Goal: Information Seeking & Learning: Learn about a topic

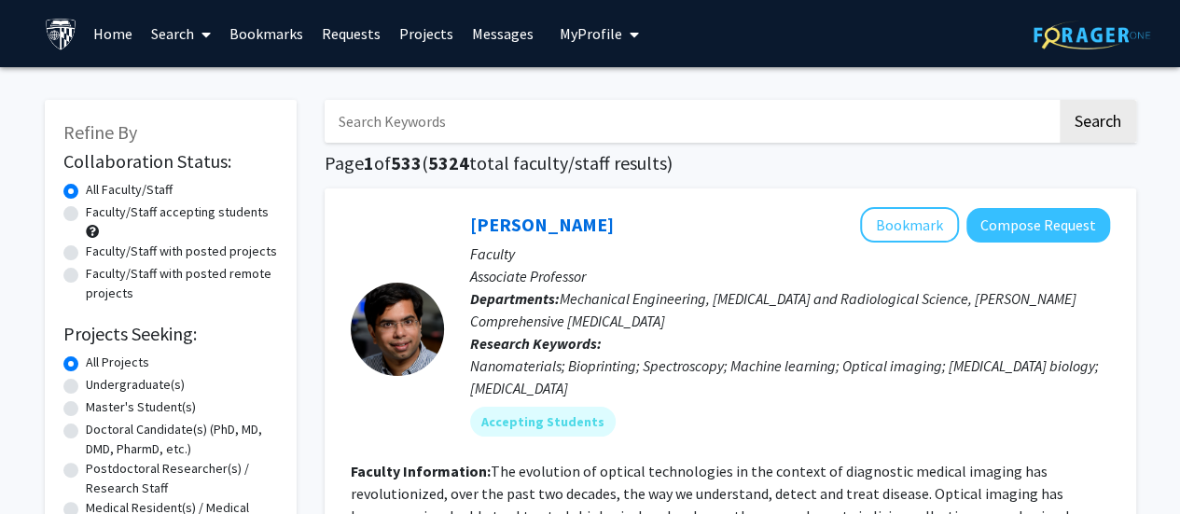
click at [86, 207] on label "Faculty/Staff accepting students" at bounding box center [177, 212] width 183 height 20
click at [86, 207] on input "Faculty/Staff accepting students" at bounding box center [92, 208] width 12 height 12
radio input "true"
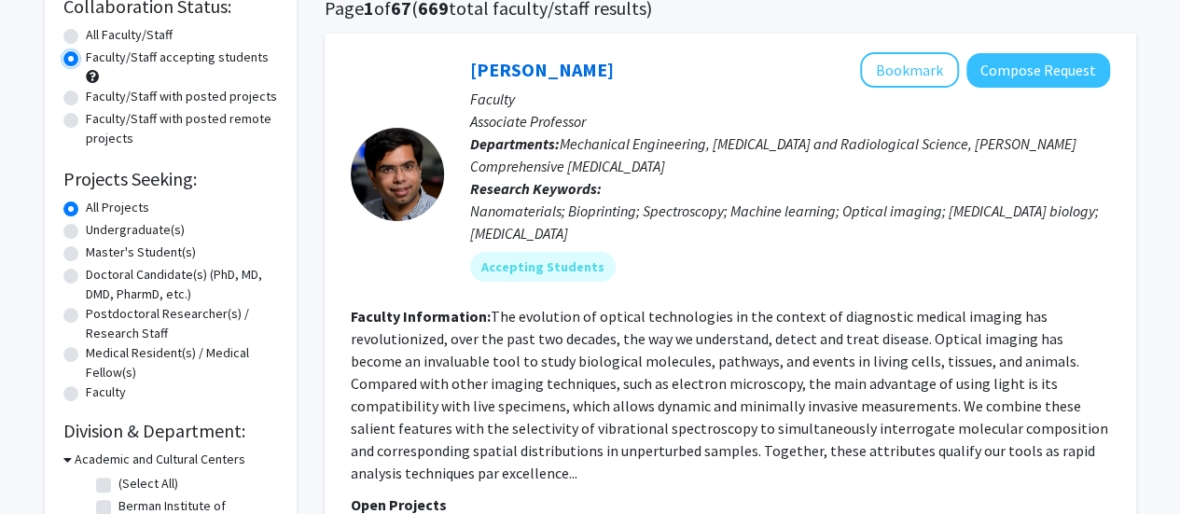
scroll to position [160, 0]
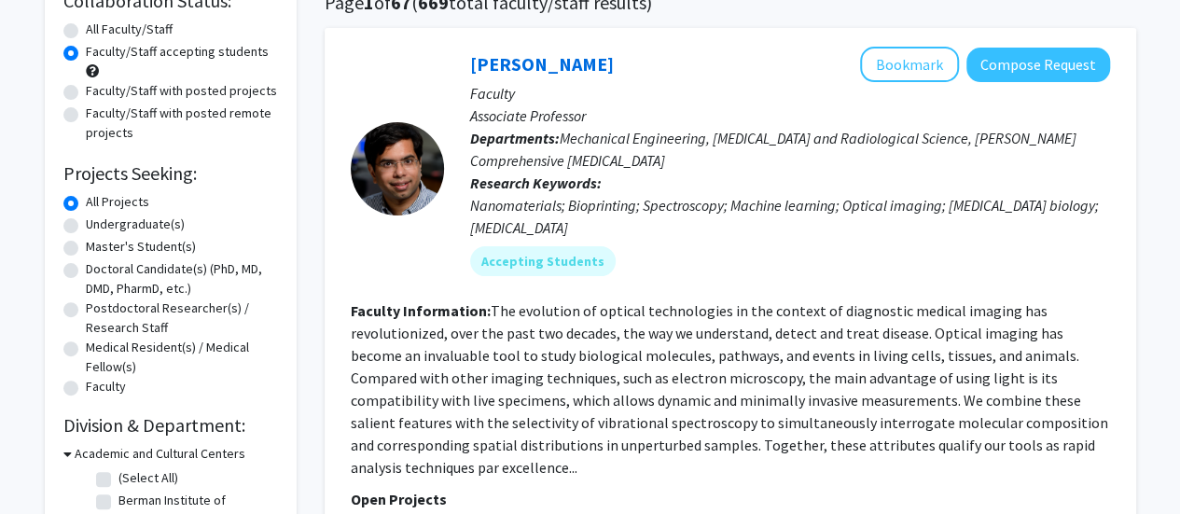
click at [86, 245] on label "Master's Student(s)" at bounding box center [141, 247] width 110 height 20
click at [86, 245] on input "Master's Student(s)" at bounding box center [92, 243] width 12 height 12
radio input "true"
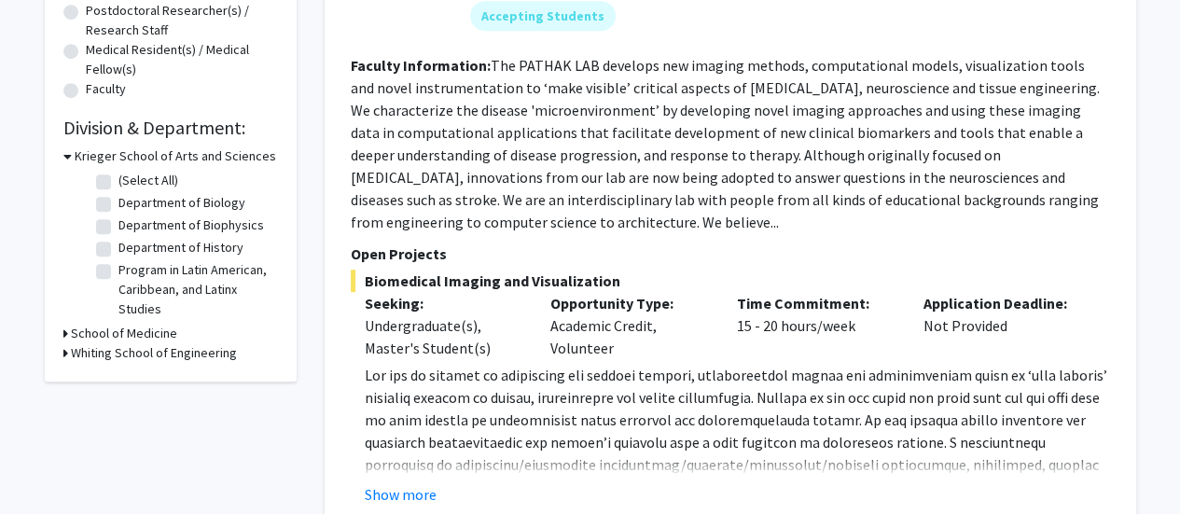
scroll to position [464, 0]
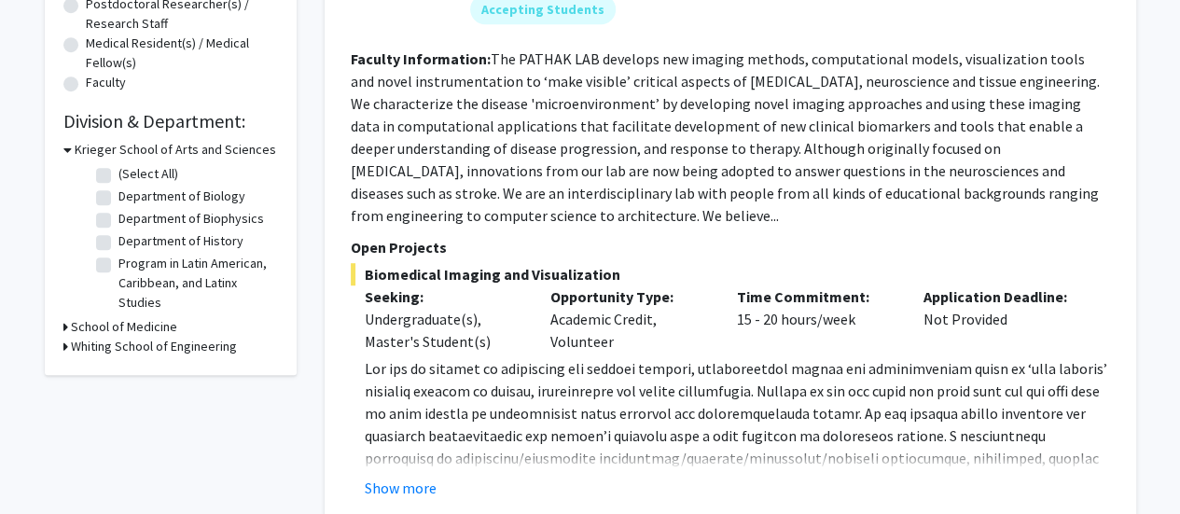
click at [90, 346] on h3 "Whiting School of Engineering" at bounding box center [154, 347] width 166 height 20
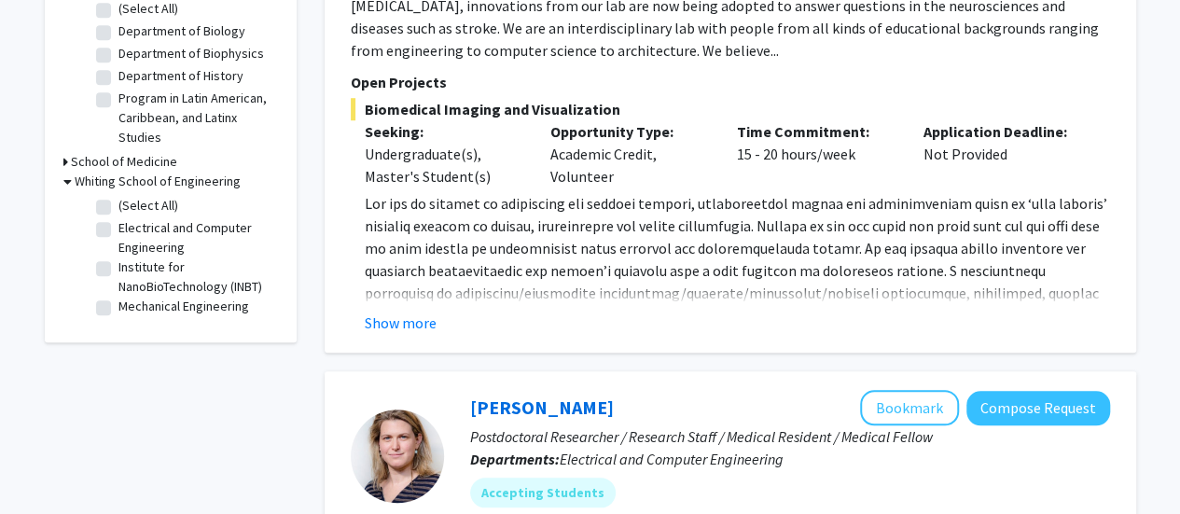
scroll to position [630, 0]
click at [76, 161] on h3 "School of Medicine" at bounding box center [124, 161] width 106 height 20
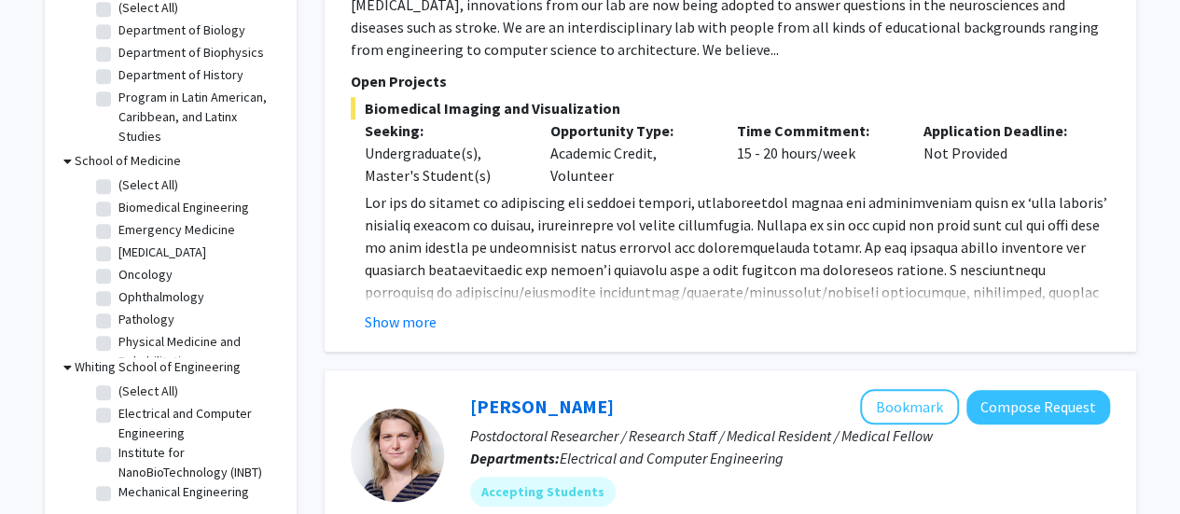
click at [118, 210] on label "Biomedical Engineering" at bounding box center [183, 208] width 131 height 20
click at [118, 210] on input "Biomedical Engineering" at bounding box center [124, 204] width 12 height 12
checkbox input "true"
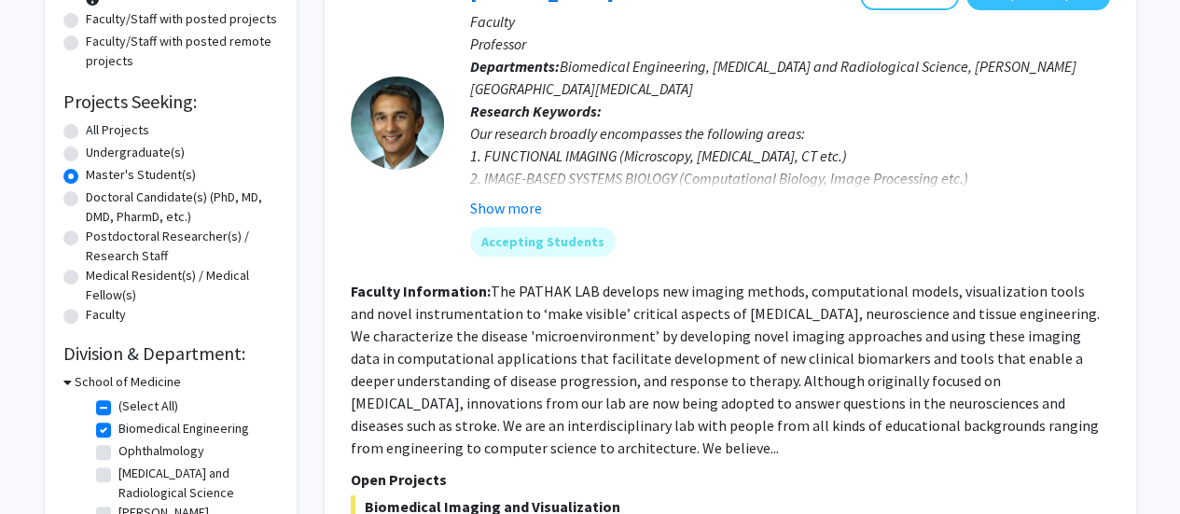
scroll to position [233, 0]
click at [483, 211] on button "Show more" at bounding box center [506, 207] width 72 height 22
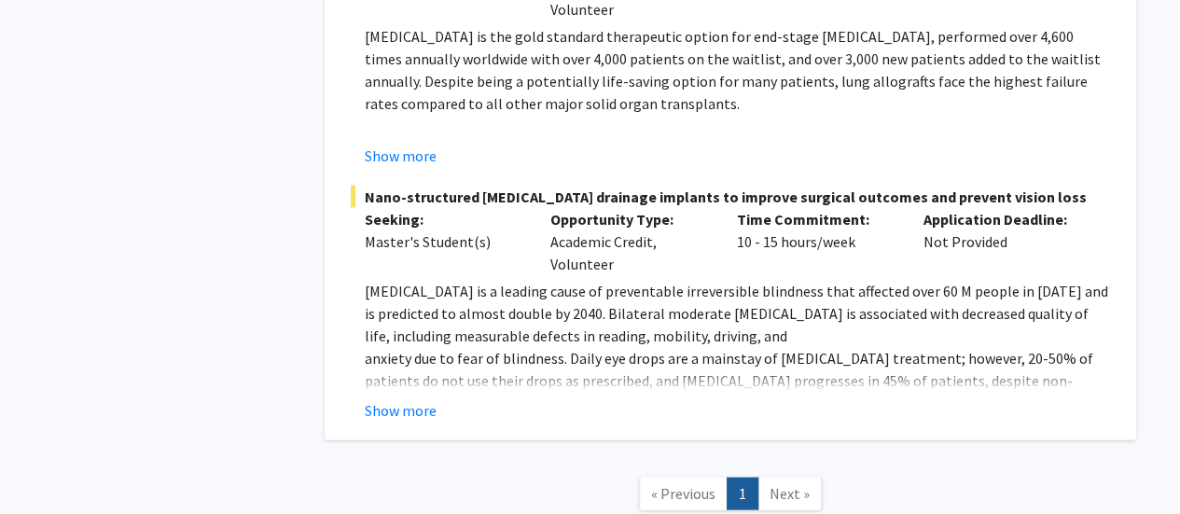
scroll to position [1812, 0]
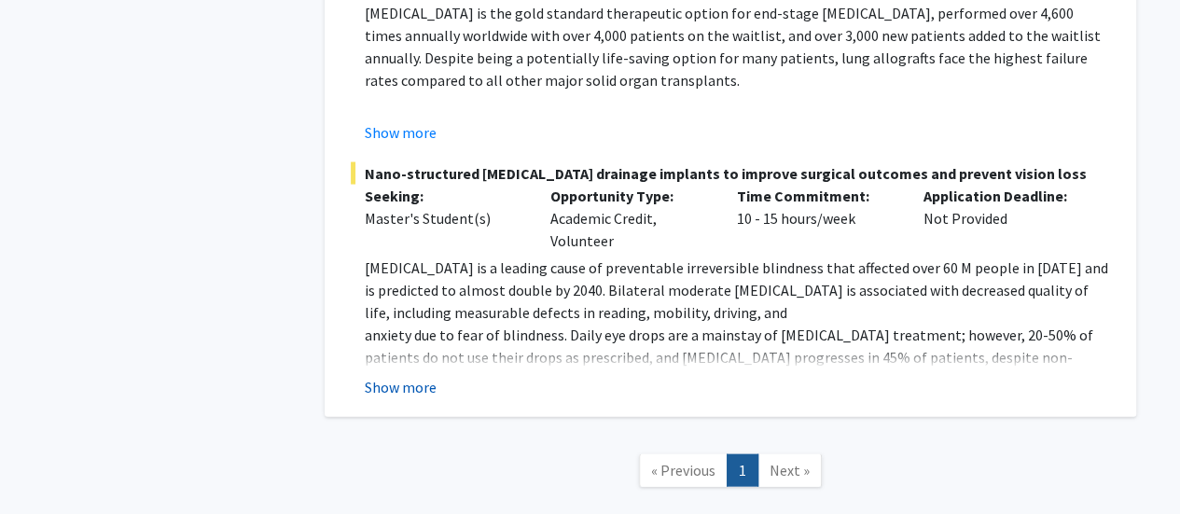
click at [411, 376] on button "Show more" at bounding box center [401, 387] width 72 height 22
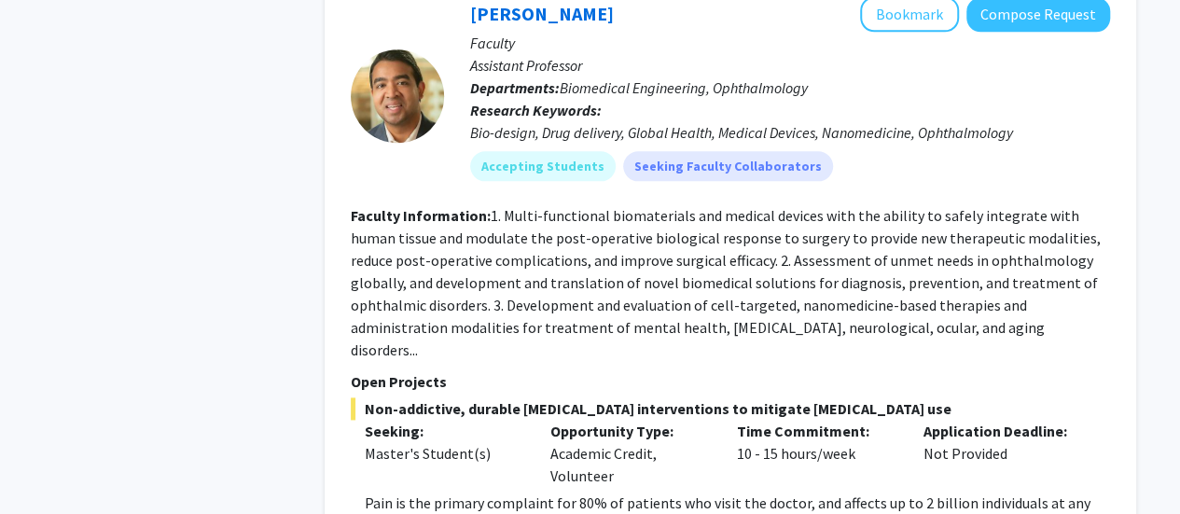
scroll to position [1065, 0]
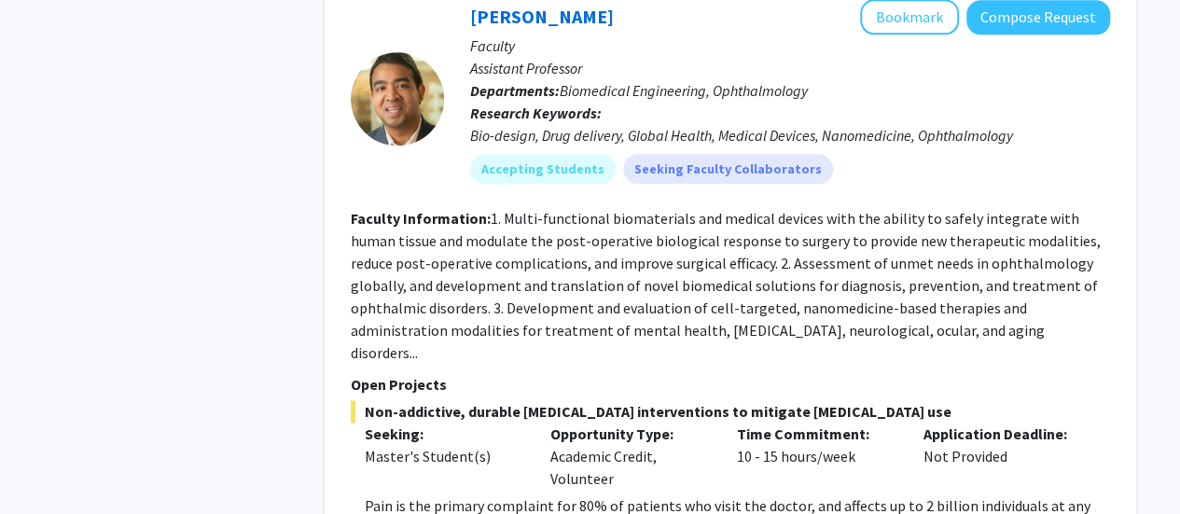
click at [494, 330] on fg-read-more "1. Multi-functional biomaterials and medical devices with the ability to safely…" at bounding box center [726, 285] width 750 height 153
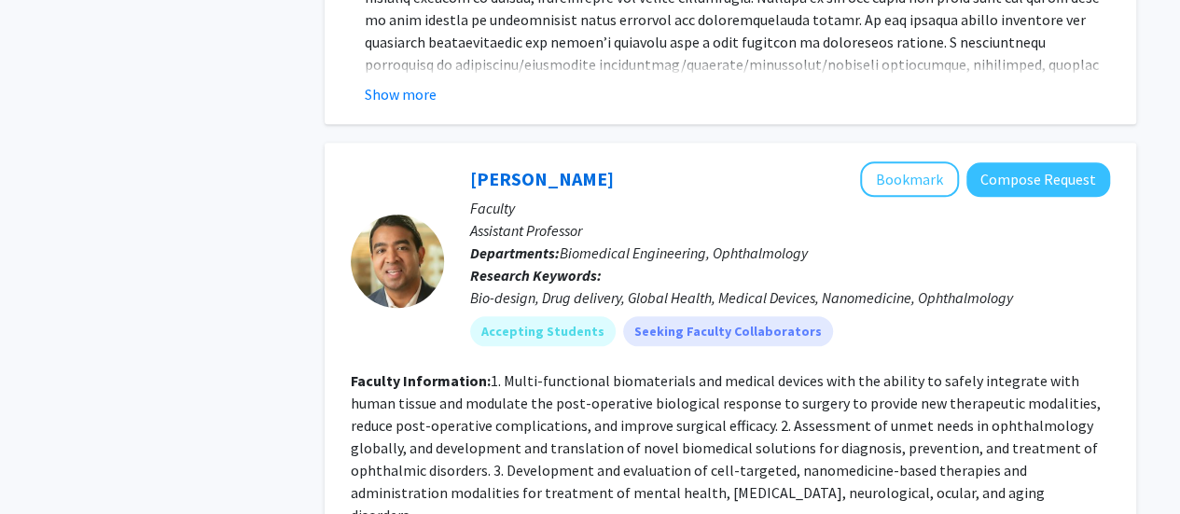
scroll to position [890, 0]
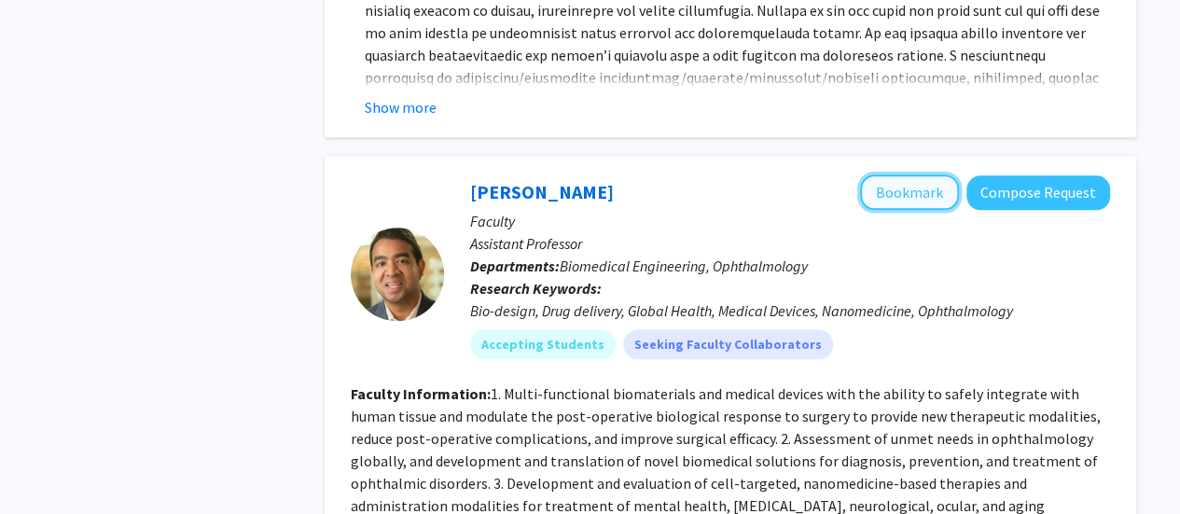
click at [948, 197] on button "Bookmark" at bounding box center [909, 191] width 99 height 35
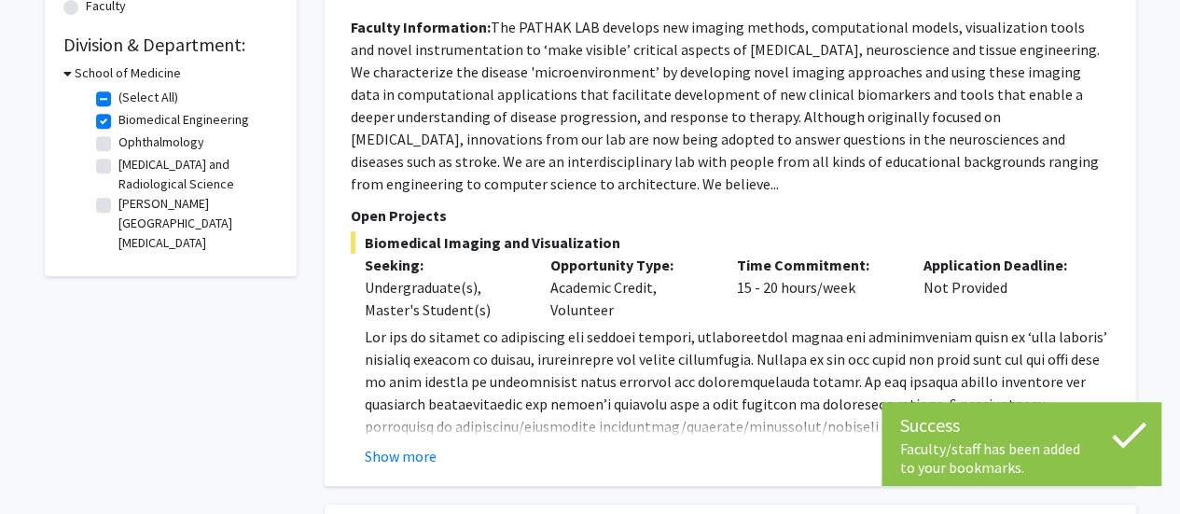
scroll to position [542, 0]
click at [417, 443] on fg-read-more "[DOMAIN_NAME] ) to [PERSON_NAME] at [EMAIL_ADDRESS][DOMAIN_NAME] . Show more" at bounding box center [730, 396] width 759 height 142
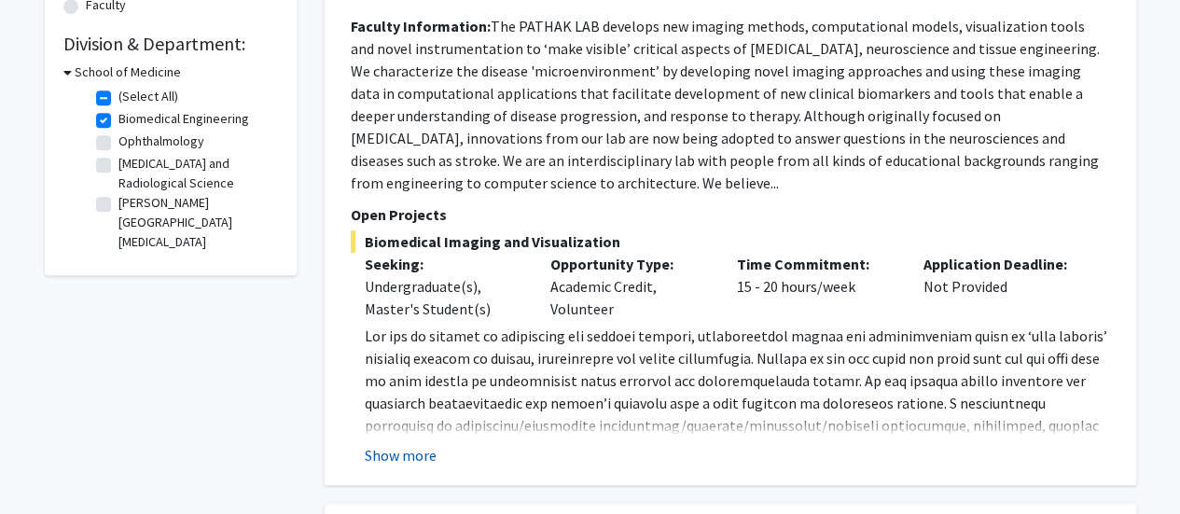
click at [417, 458] on button "Show more" at bounding box center [401, 455] width 72 height 22
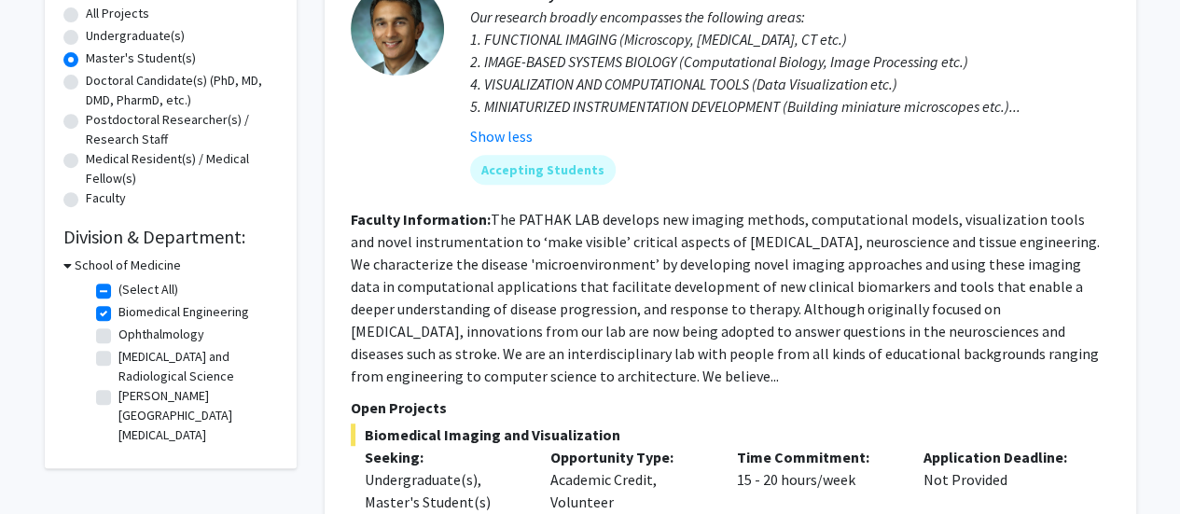
scroll to position [350, 0]
click at [118, 312] on label "Biomedical Engineering" at bounding box center [183, 311] width 131 height 20
click at [118, 312] on input "Biomedical Engineering" at bounding box center [124, 307] width 12 height 12
checkbox input "false"
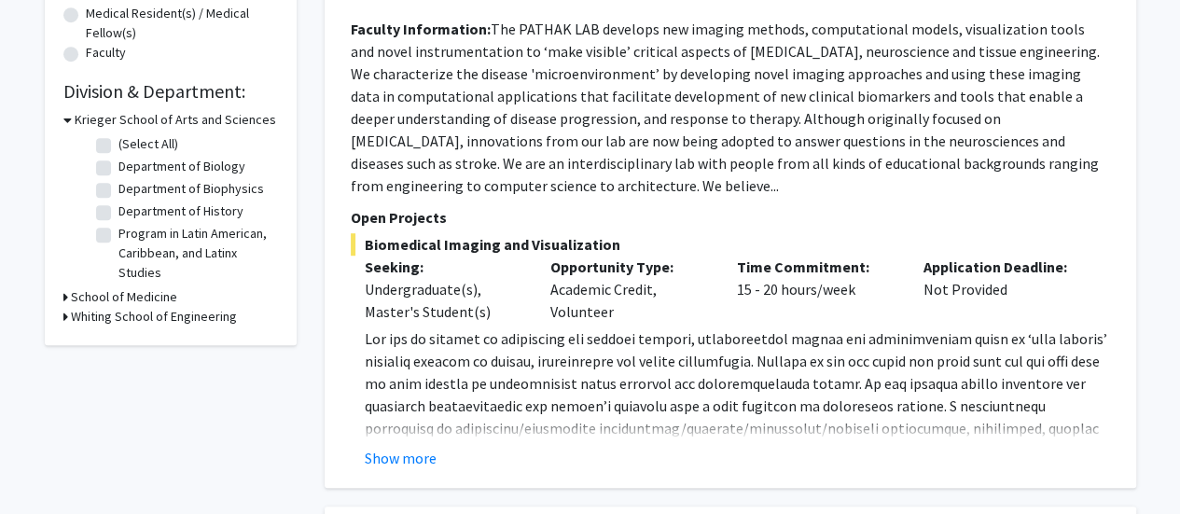
scroll to position [496, 0]
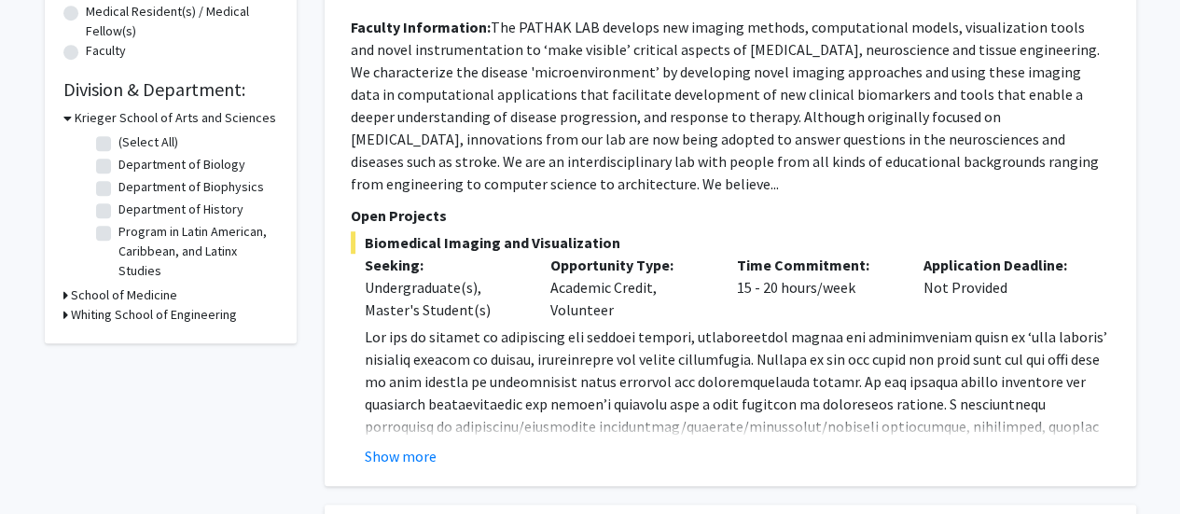
click at [102, 316] on h3 "Whiting School of Engineering" at bounding box center [154, 315] width 166 height 20
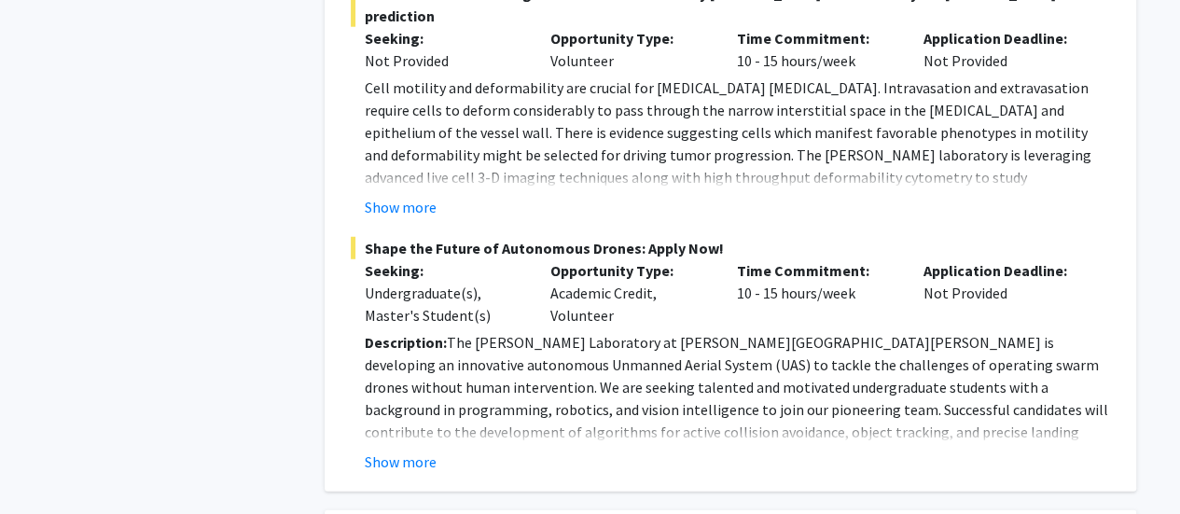
scroll to position [2462, 0]
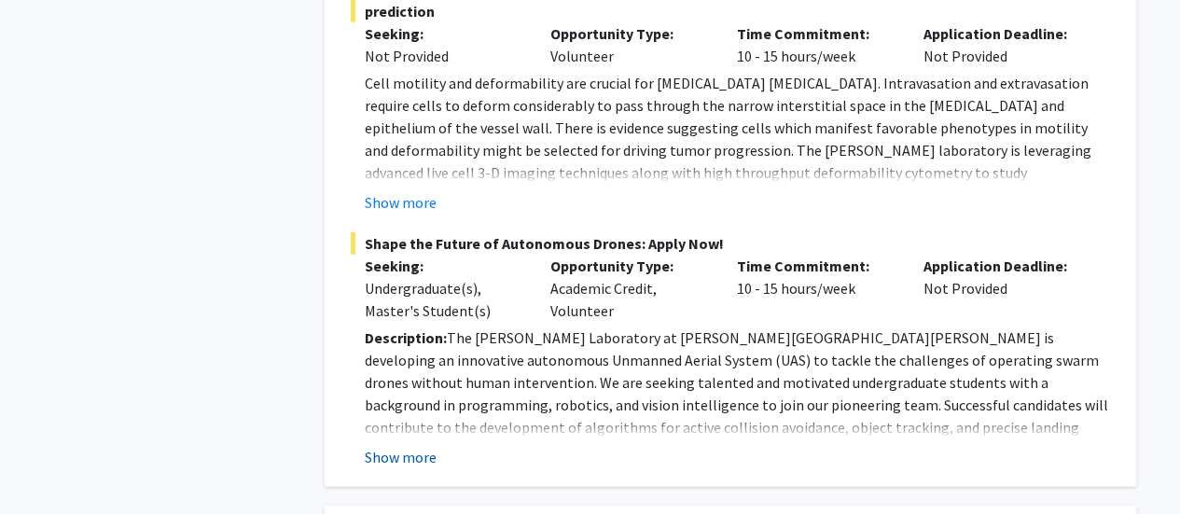
click at [408, 446] on button "Show more" at bounding box center [401, 457] width 72 height 22
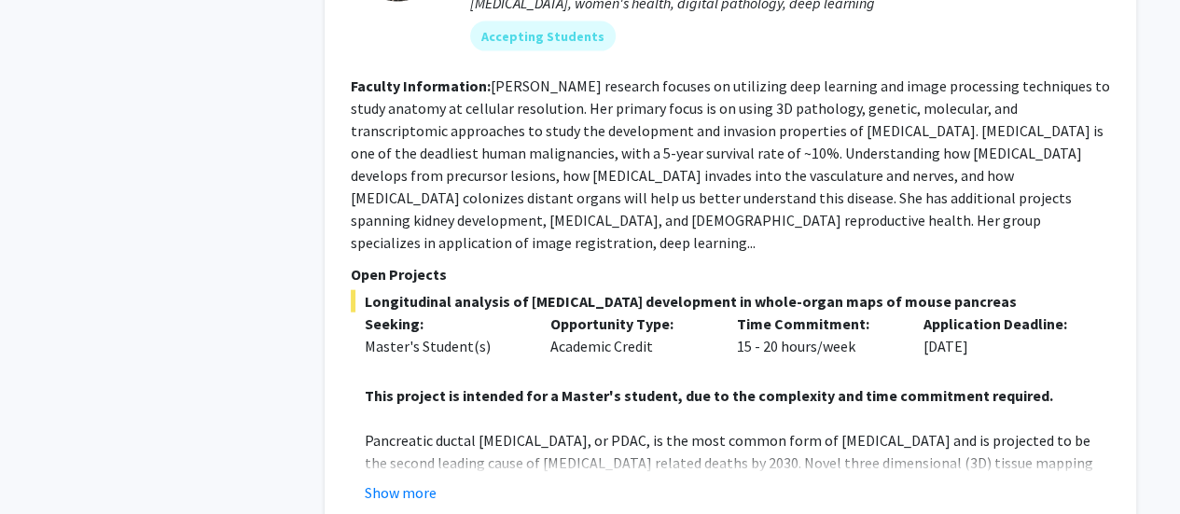
scroll to position [5629, 0]
click at [411, 482] on button "Show more" at bounding box center [401, 493] width 72 height 22
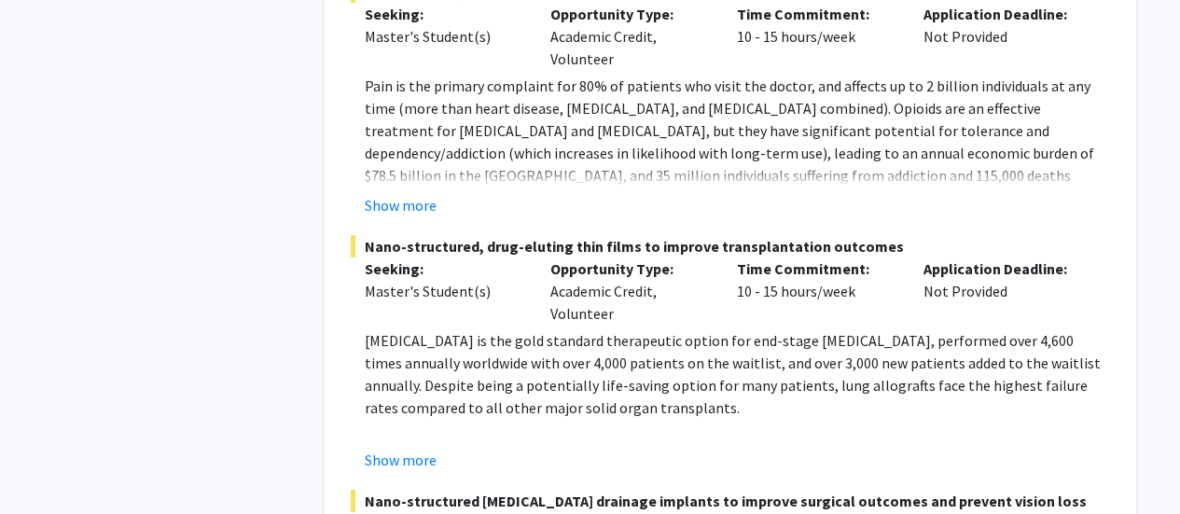
scroll to position [7367, 0]
click at [422, 448] on button "Show more" at bounding box center [401, 459] width 72 height 22
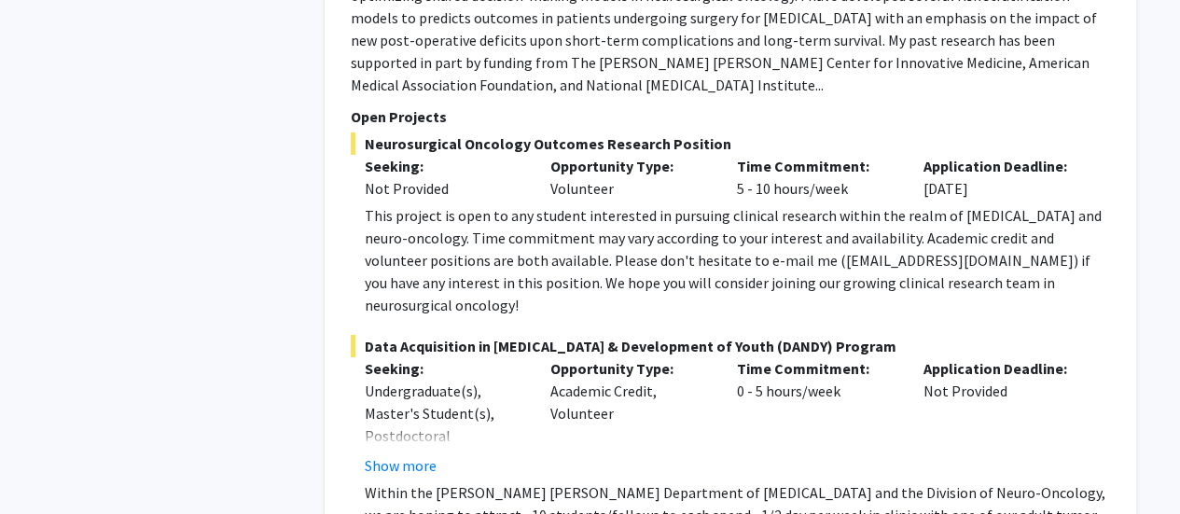
scroll to position [10367, 0]
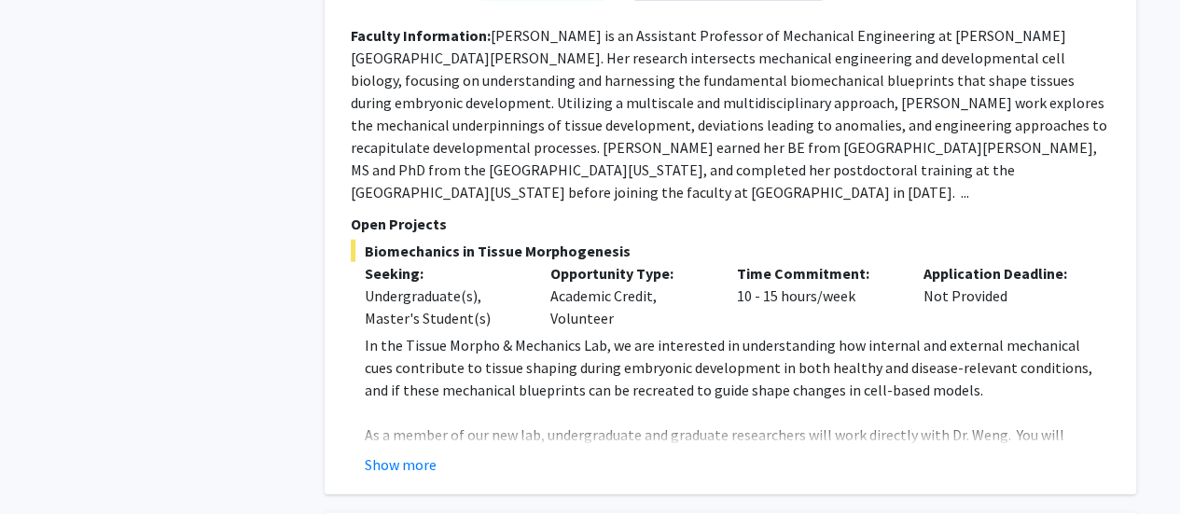
scroll to position [2025, 0]
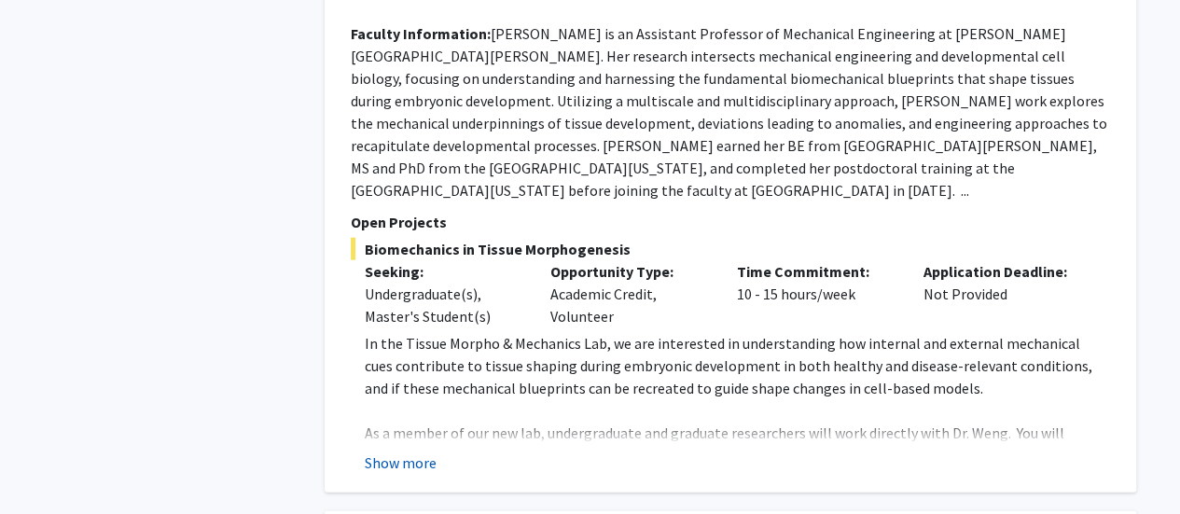
click at [426, 451] on button "Show more" at bounding box center [401, 462] width 72 height 22
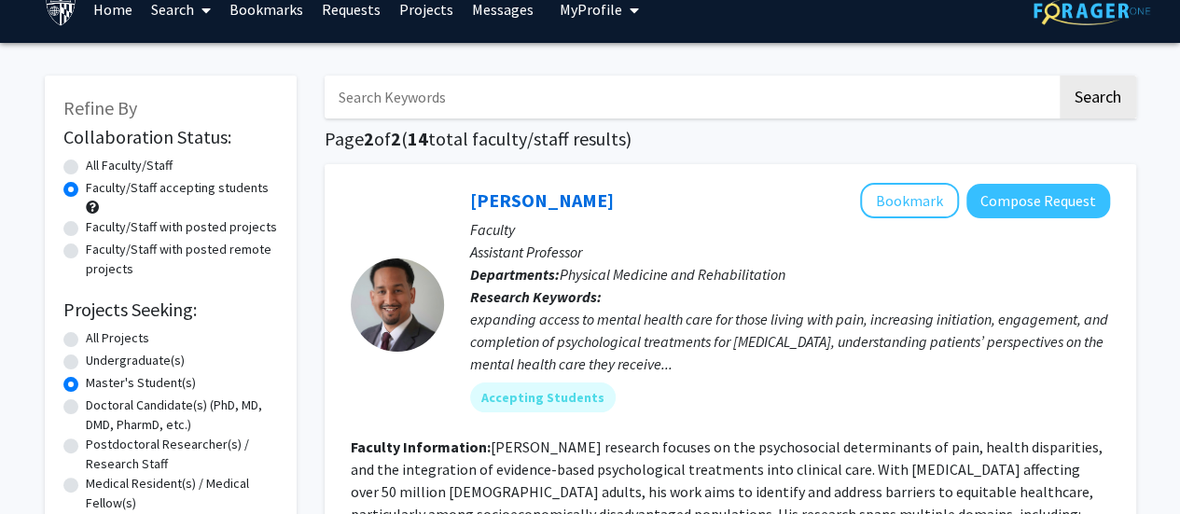
scroll to position [0, 0]
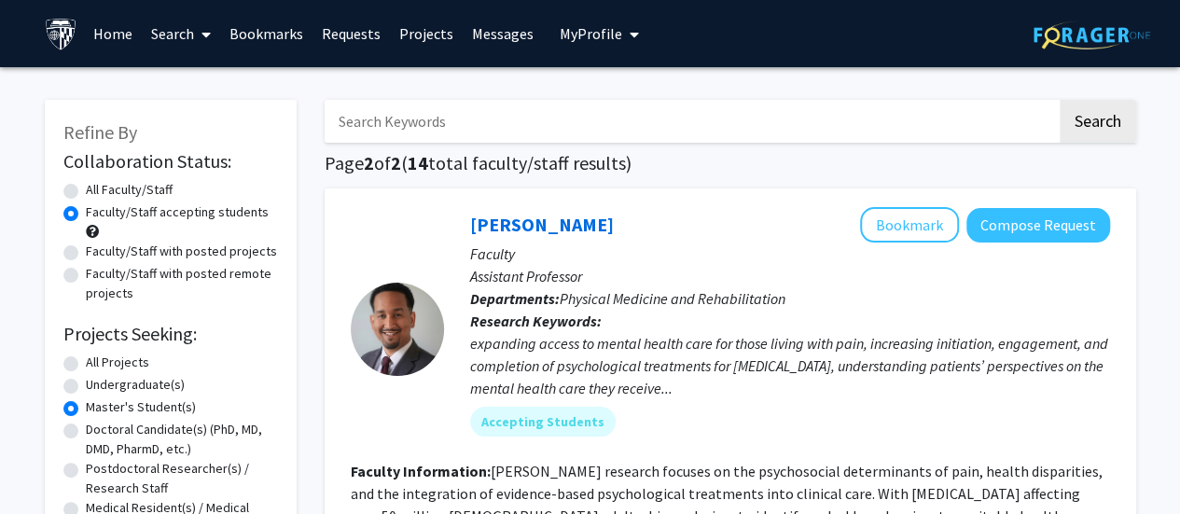
click at [86, 257] on label "Faculty/Staff with posted projects" at bounding box center [181, 252] width 191 height 20
click at [86, 254] on input "Faculty/Staff with posted projects" at bounding box center [92, 248] width 12 height 12
radio input "true"
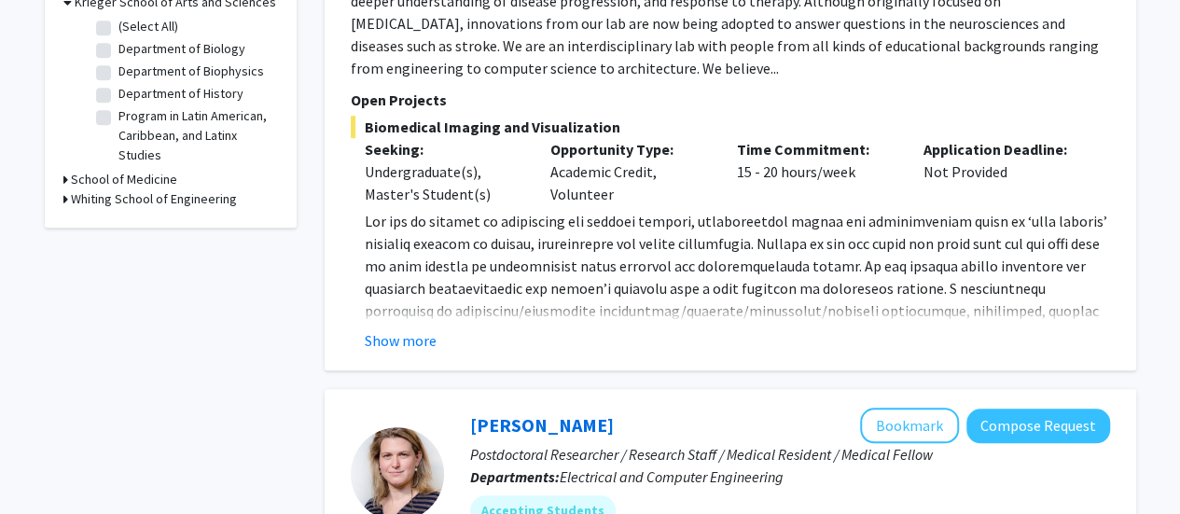
scroll to position [577, 0]
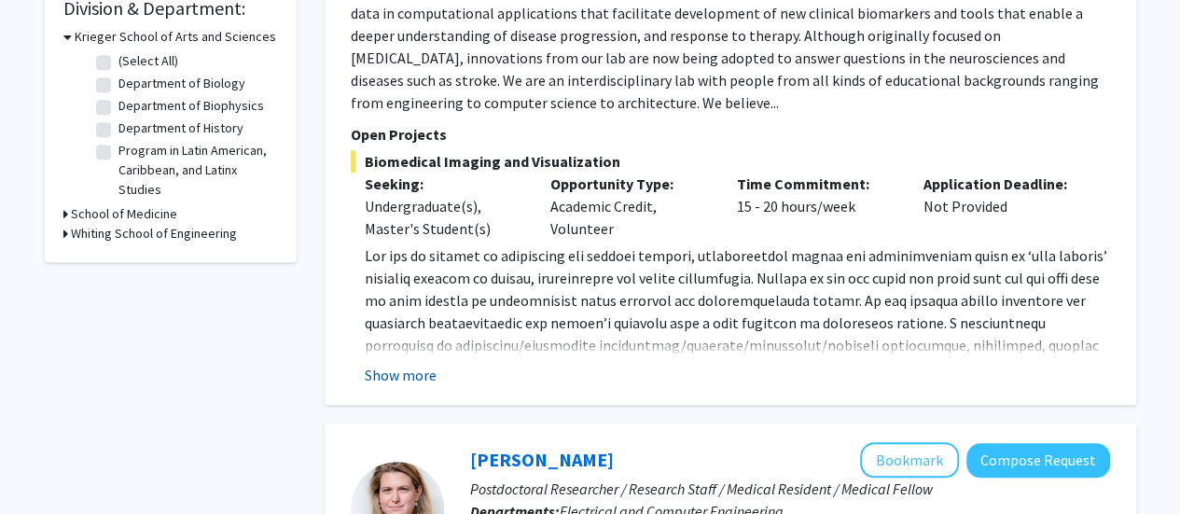
click at [423, 371] on button "Show more" at bounding box center [401, 375] width 72 height 22
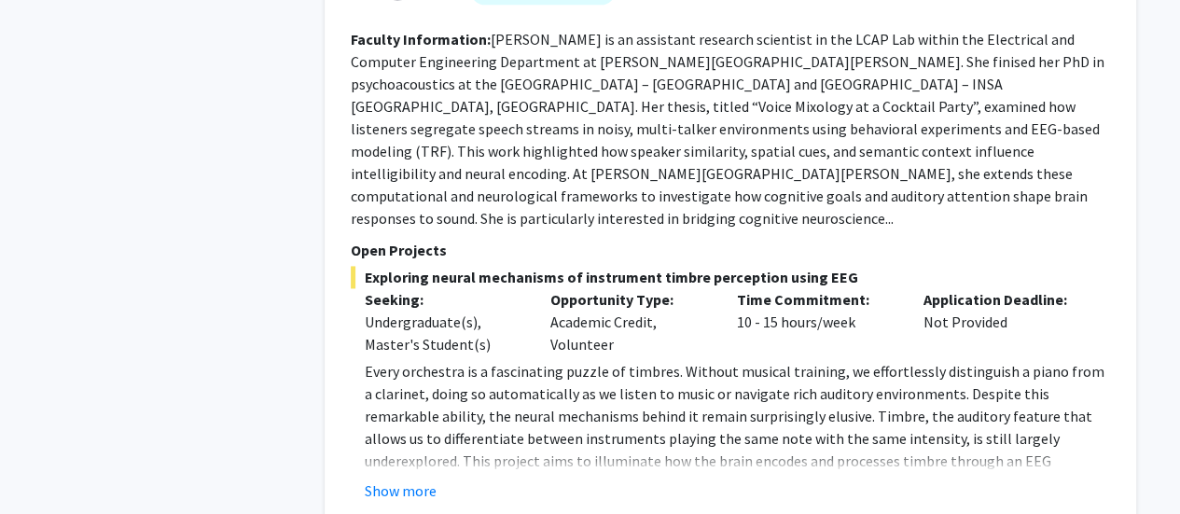
scroll to position [1280, 0]
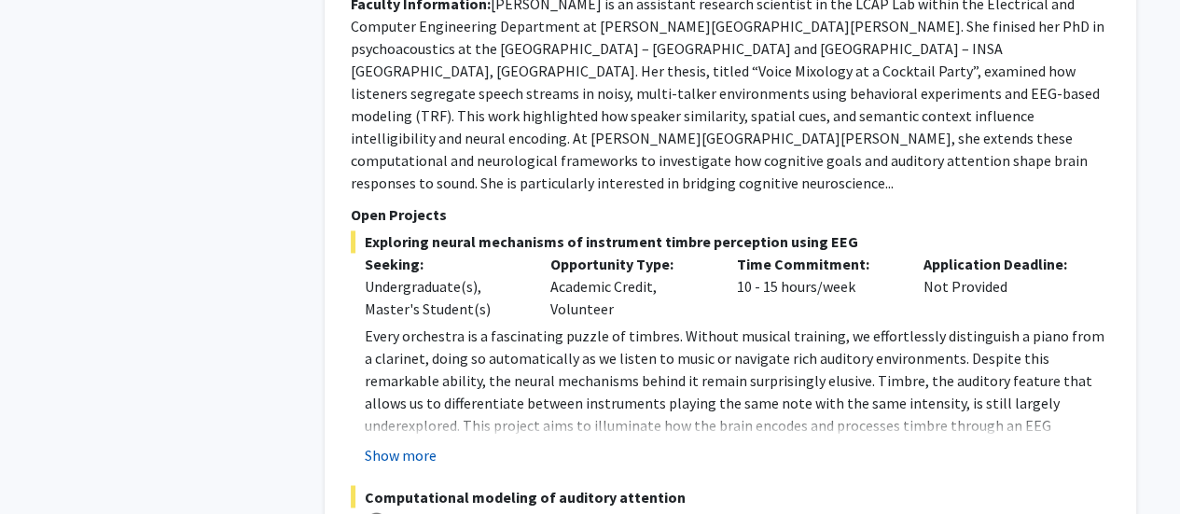
click at [431, 444] on button "Show more" at bounding box center [401, 455] width 72 height 22
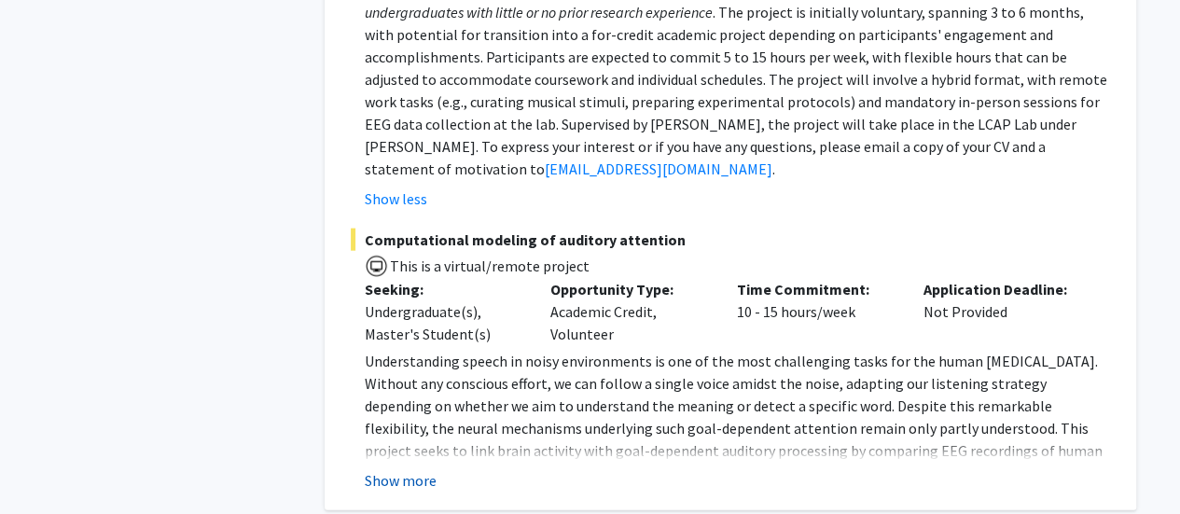
scroll to position [2119, 0]
click at [410, 468] on button "Show more" at bounding box center [401, 479] width 72 height 22
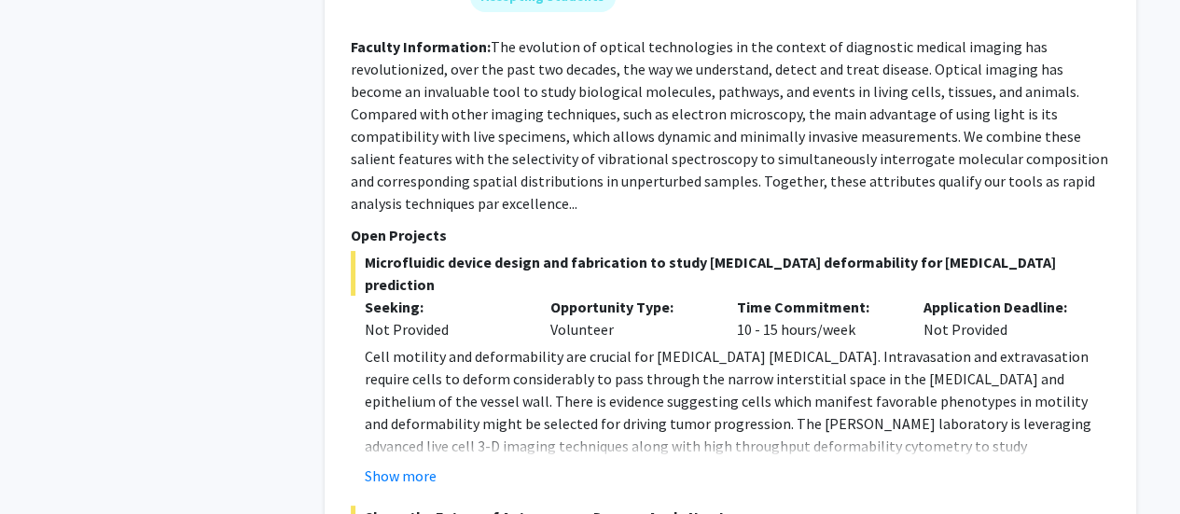
scroll to position [3510, 0]
click at [395, 463] on button "Show more" at bounding box center [401, 474] width 72 height 22
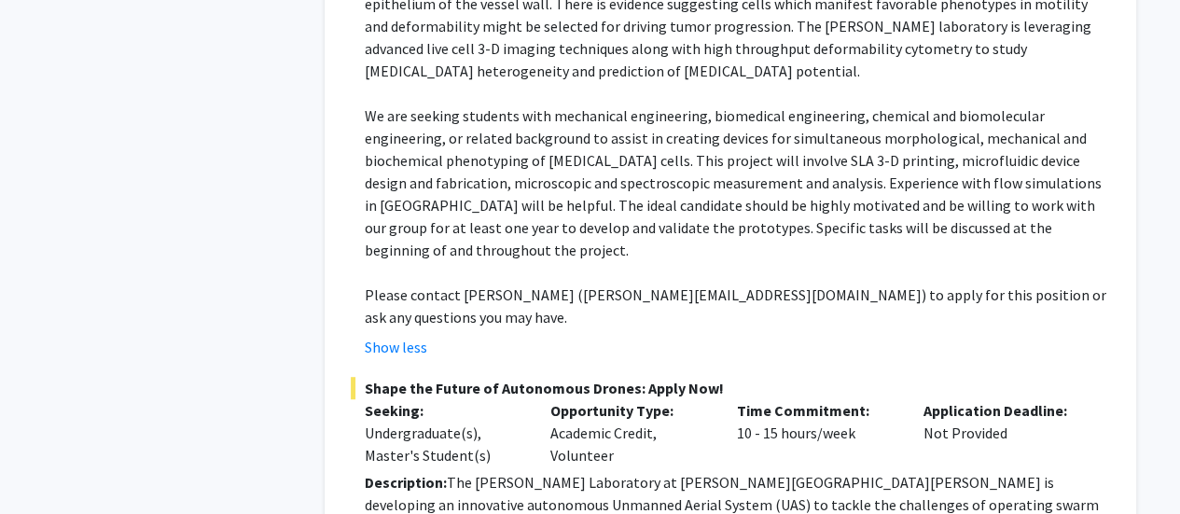
scroll to position [3956, 0]
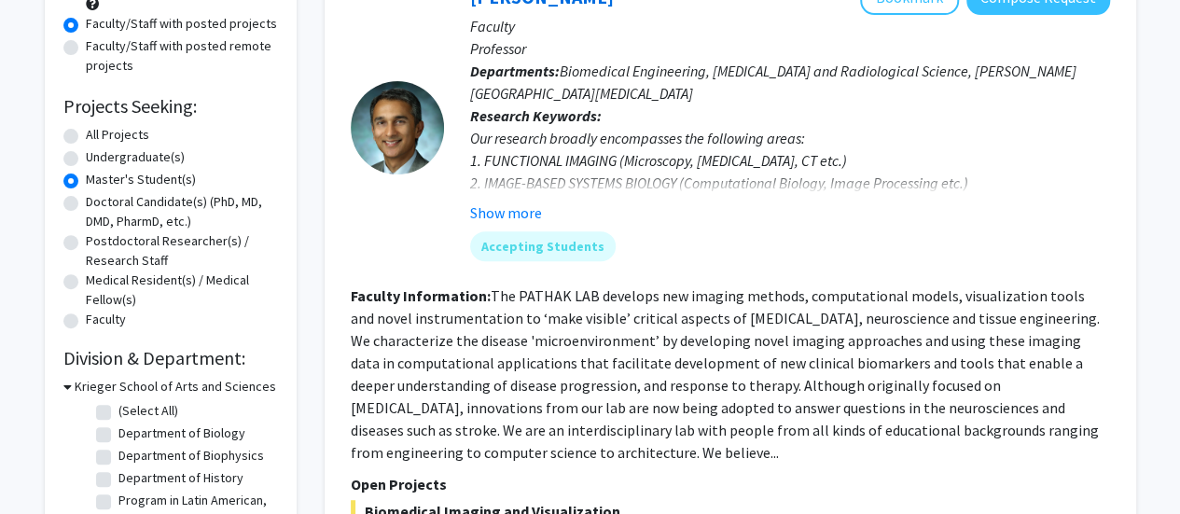
scroll to position [0, 0]
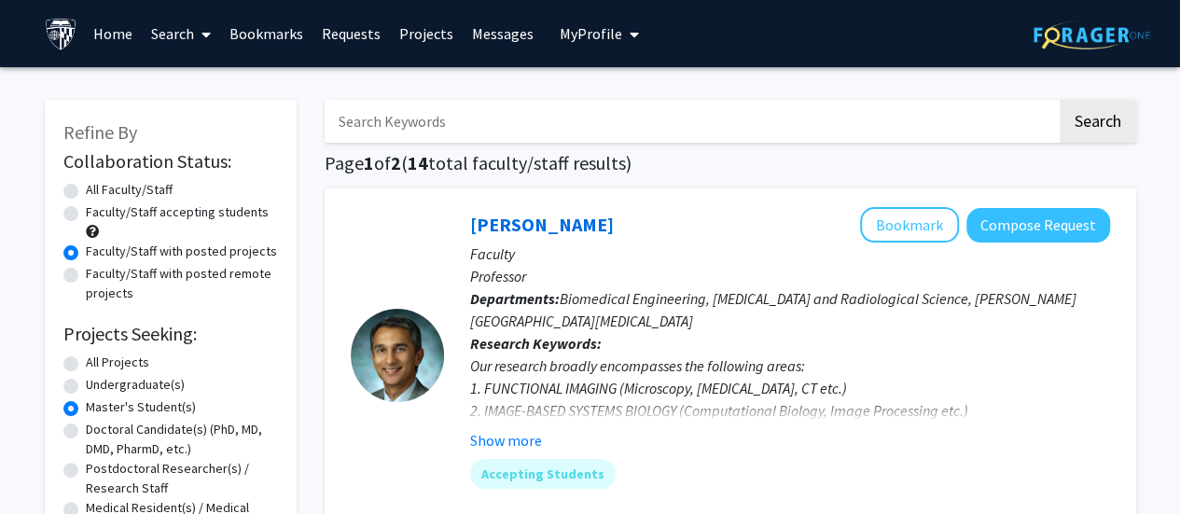
click at [280, 27] on link "Bookmarks" at bounding box center [266, 33] width 92 height 65
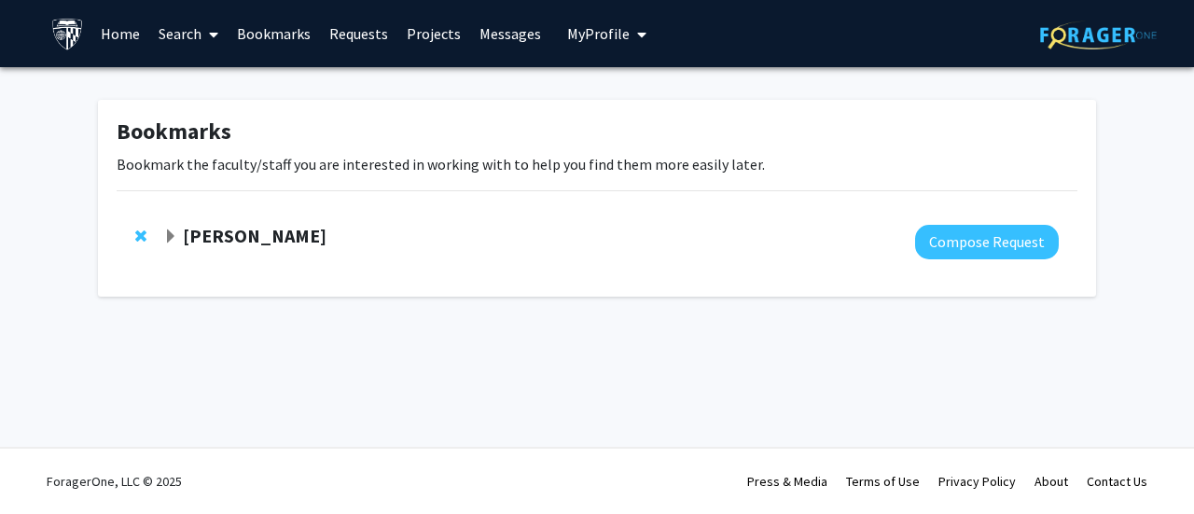
click at [231, 235] on strong "[PERSON_NAME]" at bounding box center [255, 235] width 144 height 23
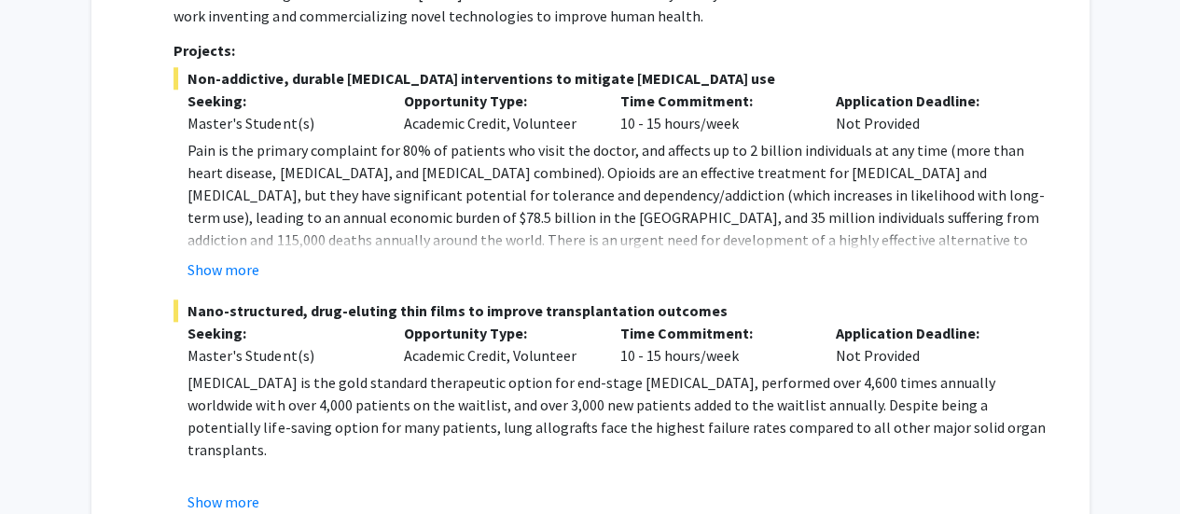
scroll to position [879, 0]
click at [238, 273] on button "Show more" at bounding box center [223, 268] width 72 height 22
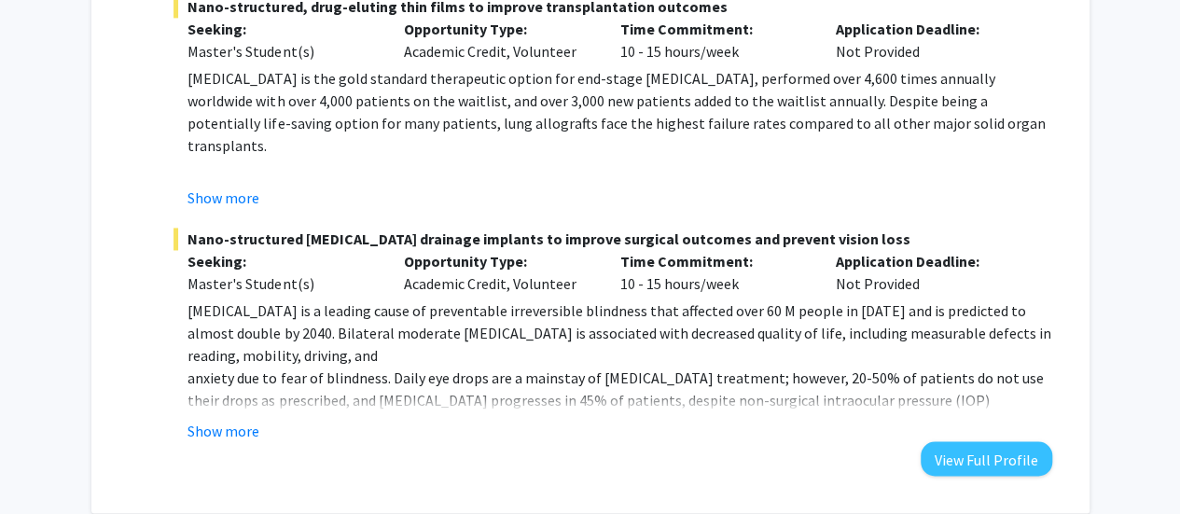
scroll to position [1363, 0]
click at [216, 418] on button "Show more" at bounding box center [223, 429] width 72 height 22
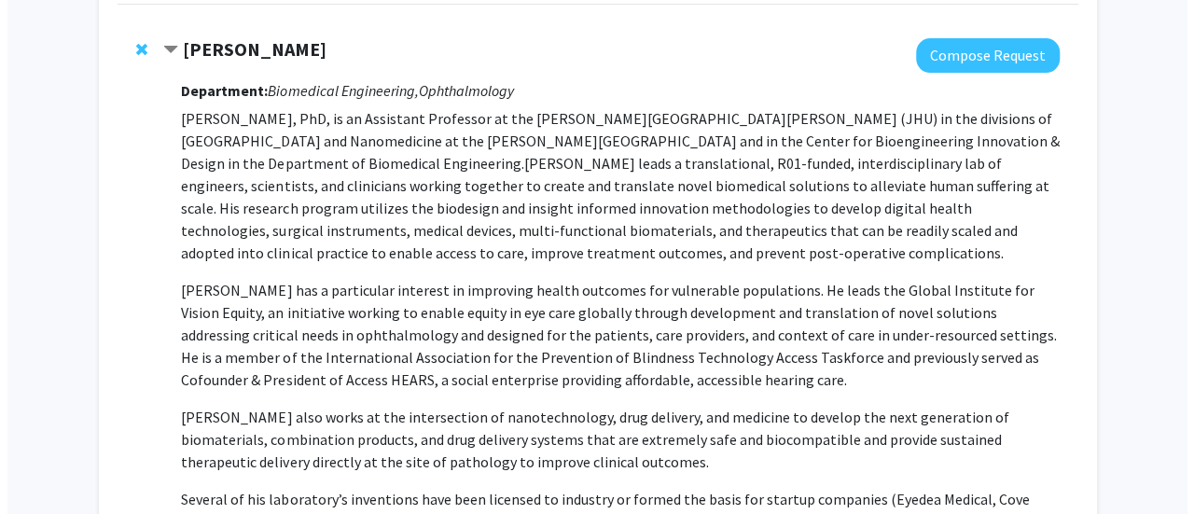
scroll to position [0, 0]
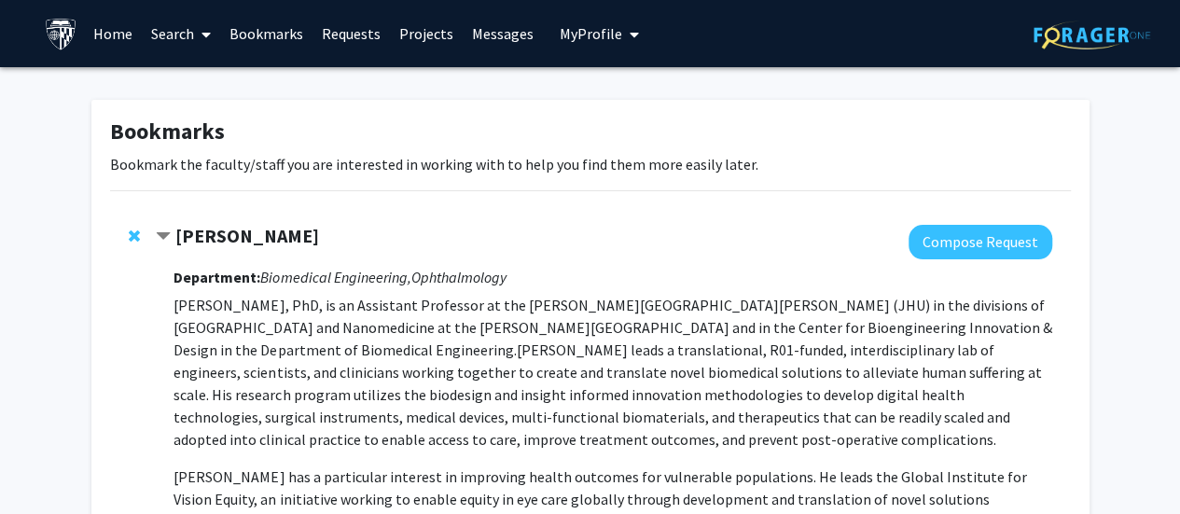
click at [145, 232] on div at bounding box center [138, 236] width 19 height 22
click at [137, 232] on span "Remove Kunal Parikh from bookmarks" at bounding box center [134, 235] width 11 height 15
